Goal: Task Accomplishment & Management: Use online tool/utility

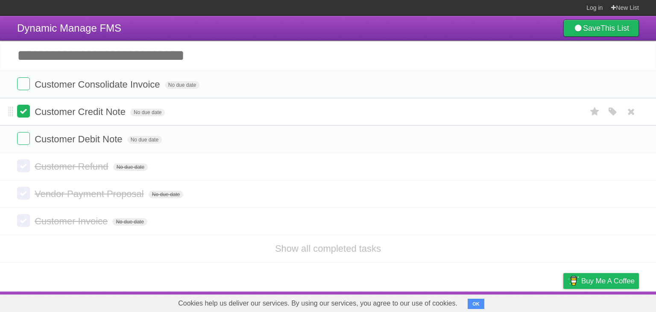
click at [27, 106] on label at bounding box center [23, 111] width 13 height 13
